Goal: Task Accomplishment & Management: Use online tool/utility

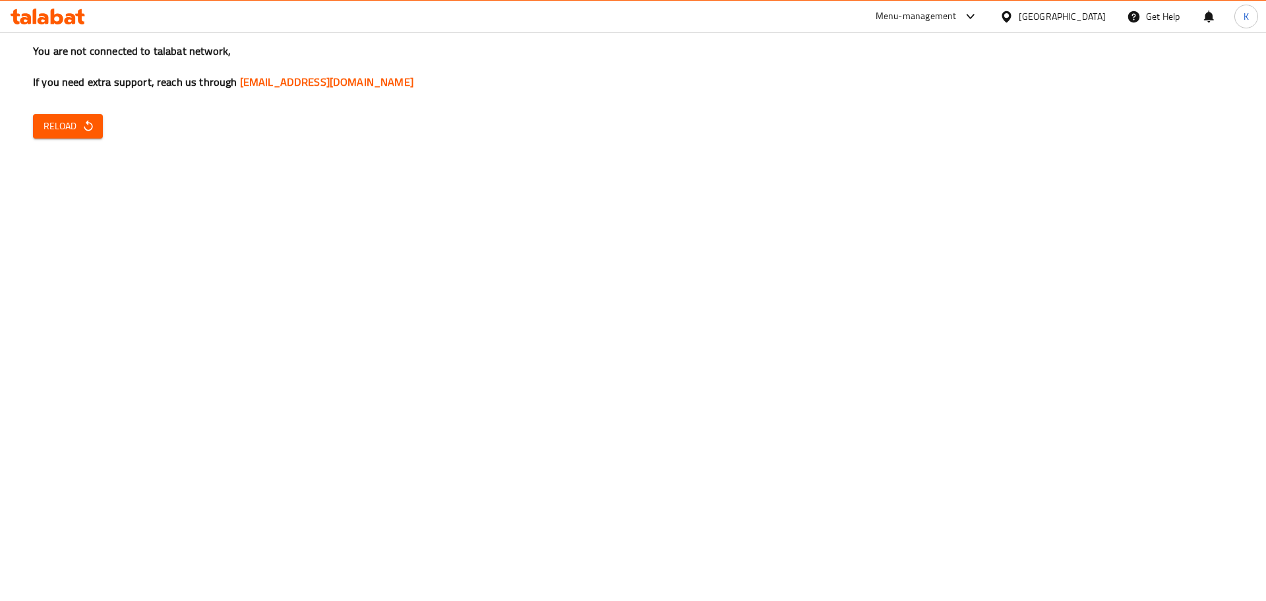
click at [1011, 15] on icon at bounding box center [1006, 16] width 9 height 11
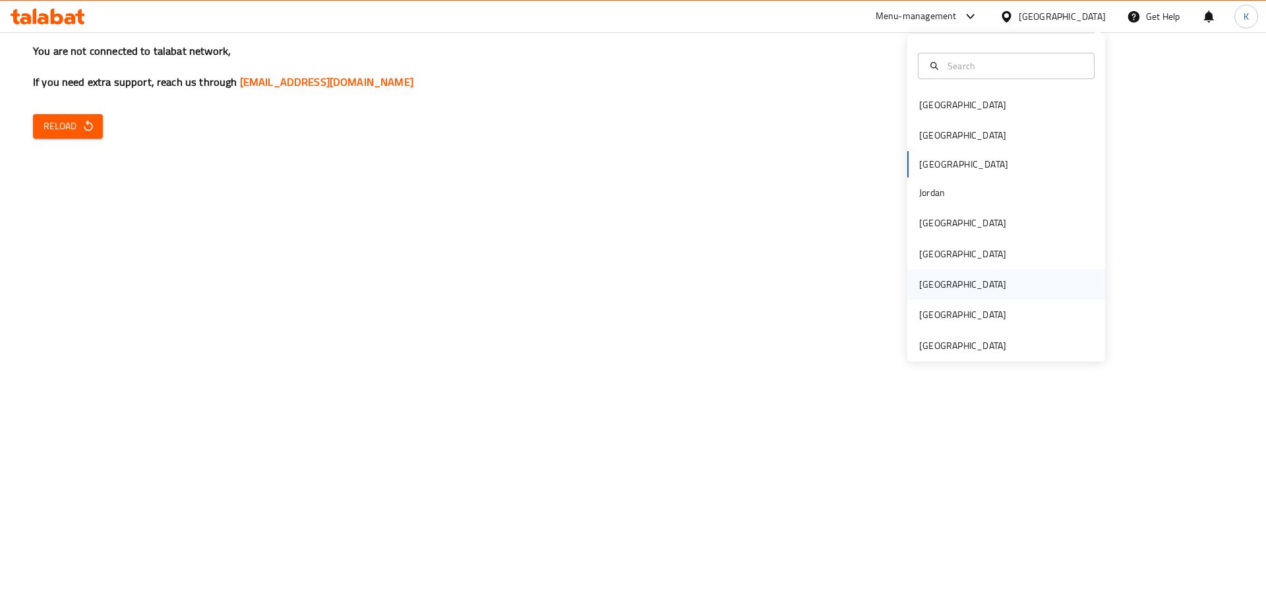
click at [927, 283] on div "[GEOGRAPHIC_DATA]" at bounding box center [962, 284] width 87 height 15
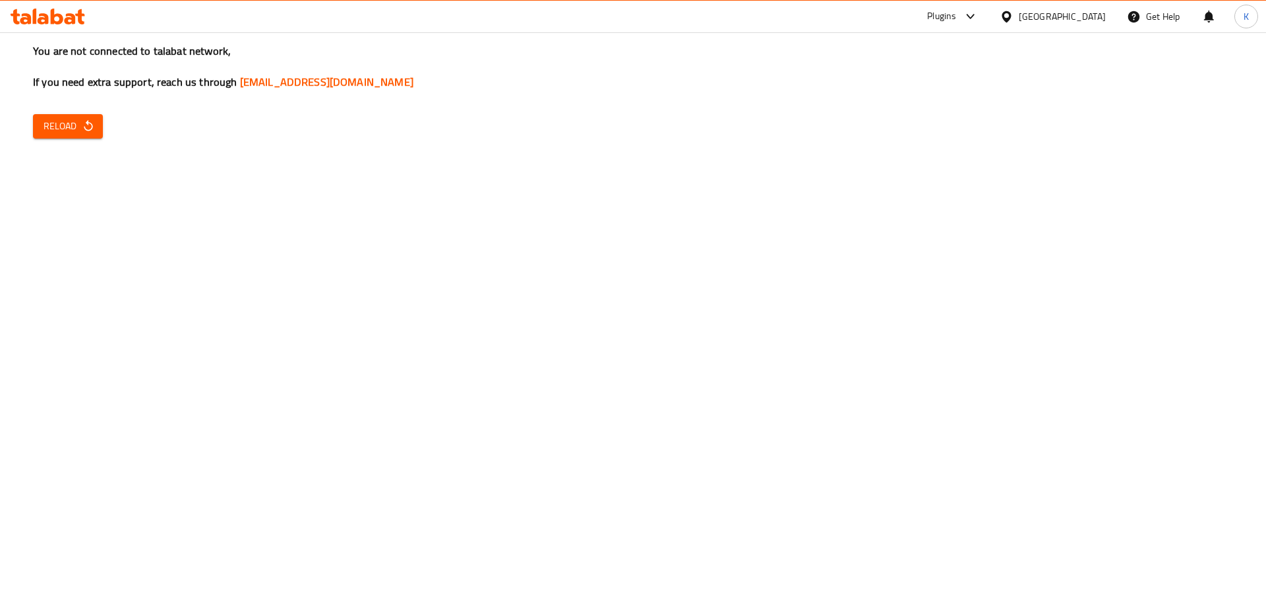
click at [1176, 350] on div "You are not connected to talabat network, If you need extra support, reach us t…" at bounding box center [633, 300] width 1266 height 601
click at [84, 125] on icon "button" at bounding box center [88, 125] width 13 height 13
click at [40, 117] on button "Reload" at bounding box center [68, 126] width 70 height 24
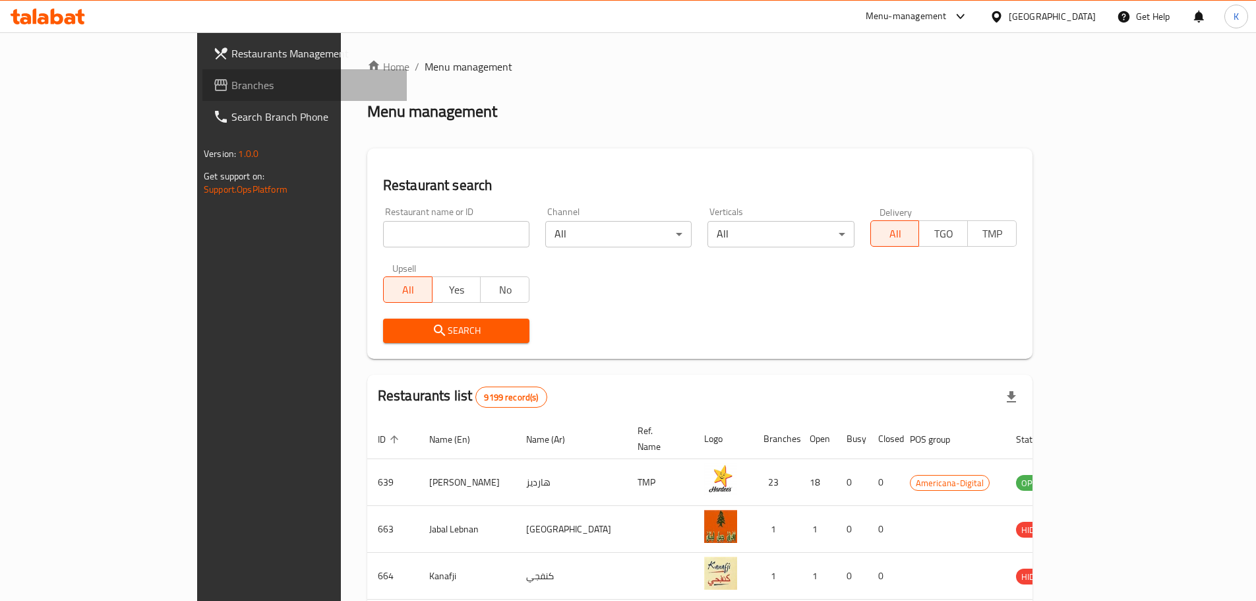
click at [232, 88] on span "Branches" at bounding box center [314, 85] width 165 height 16
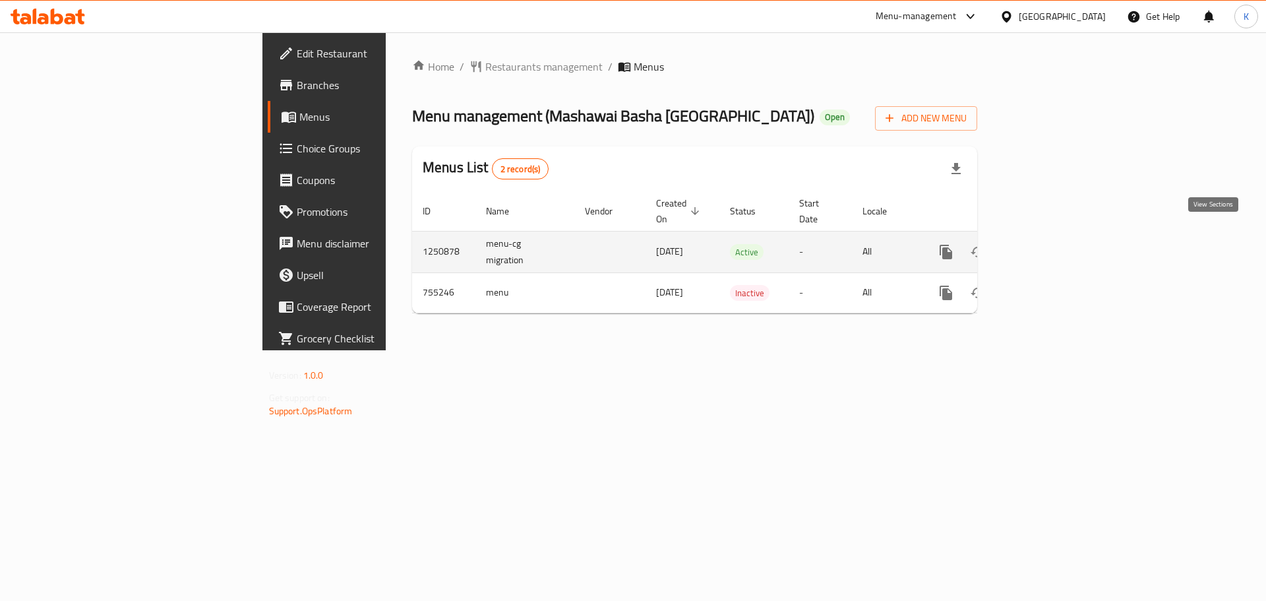
click at [1047, 246] on icon "enhanced table" at bounding box center [1041, 252] width 12 height 12
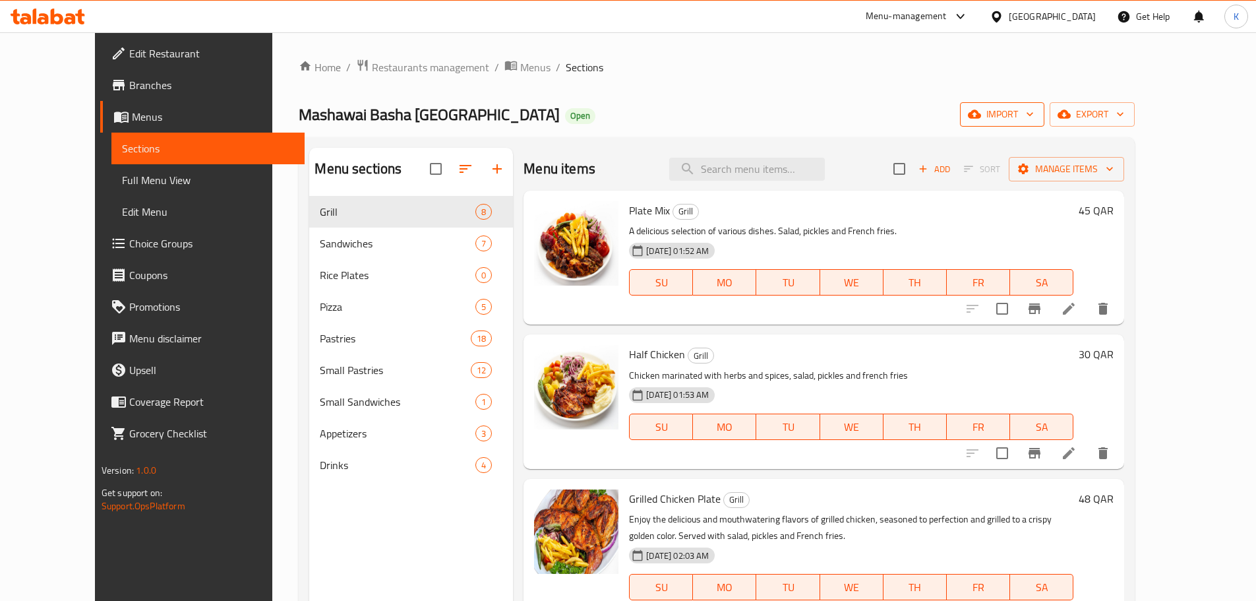
click at [1045, 123] on button "import" at bounding box center [1002, 114] width 84 height 24
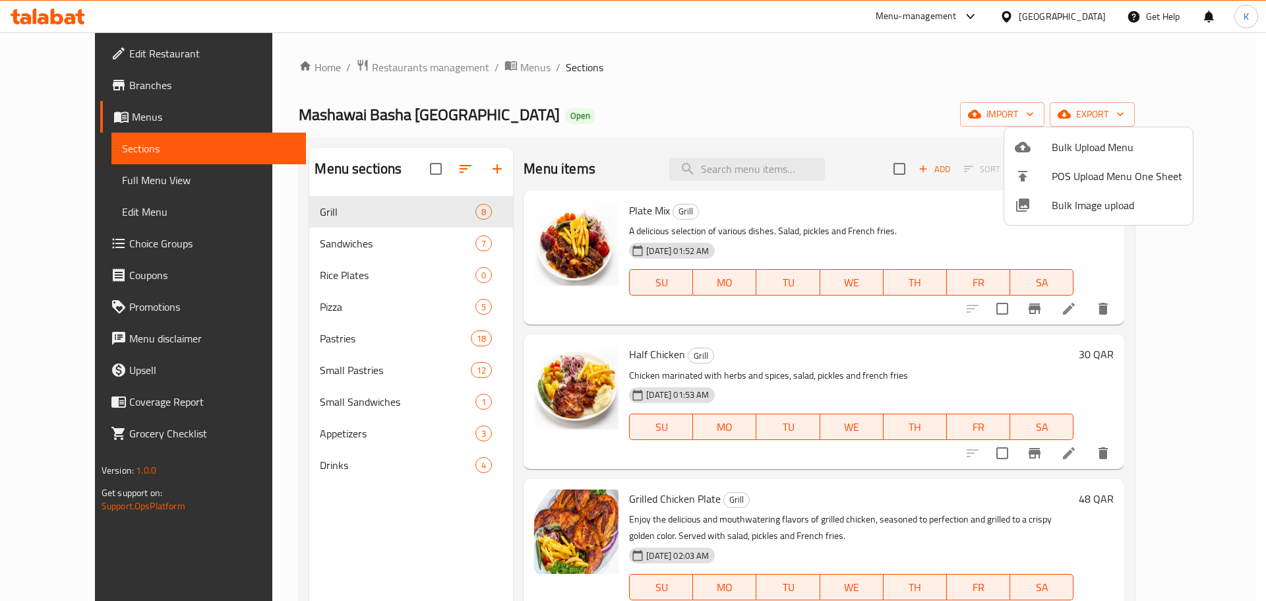
click at [1058, 208] on span "Bulk Image upload" at bounding box center [1117, 205] width 131 height 16
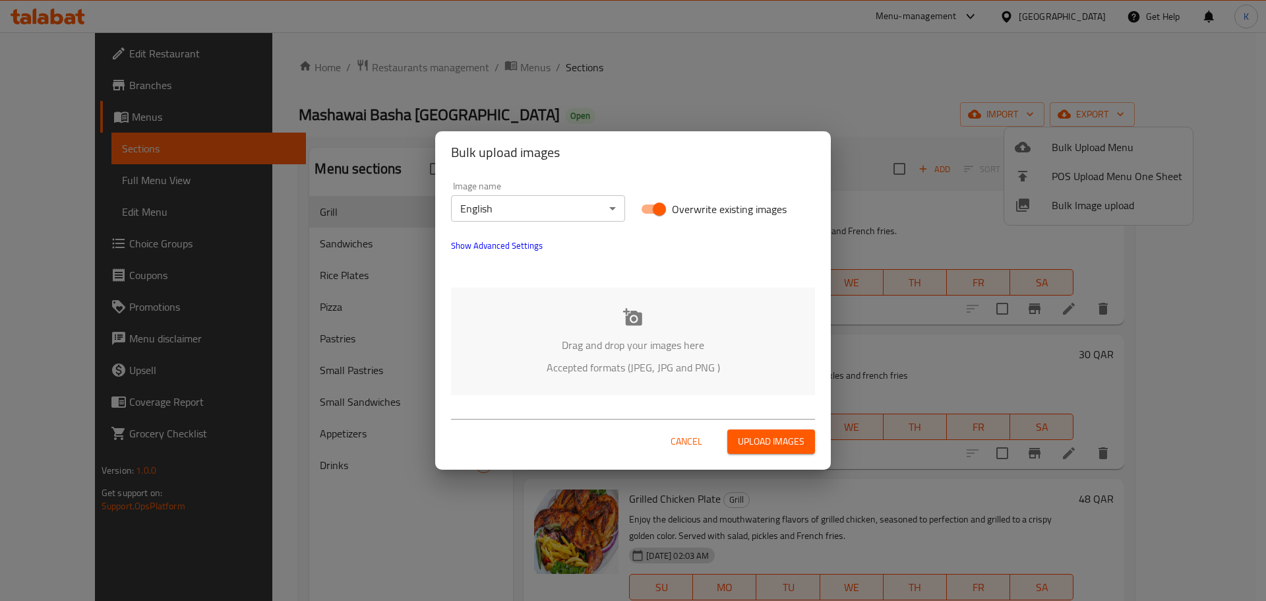
click at [596, 369] on p "Accepted formats (JPEG, JPG and PNG )" at bounding box center [633, 367] width 324 height 16
